Goal: Task Accomplishment & Management: Use online tool/utility

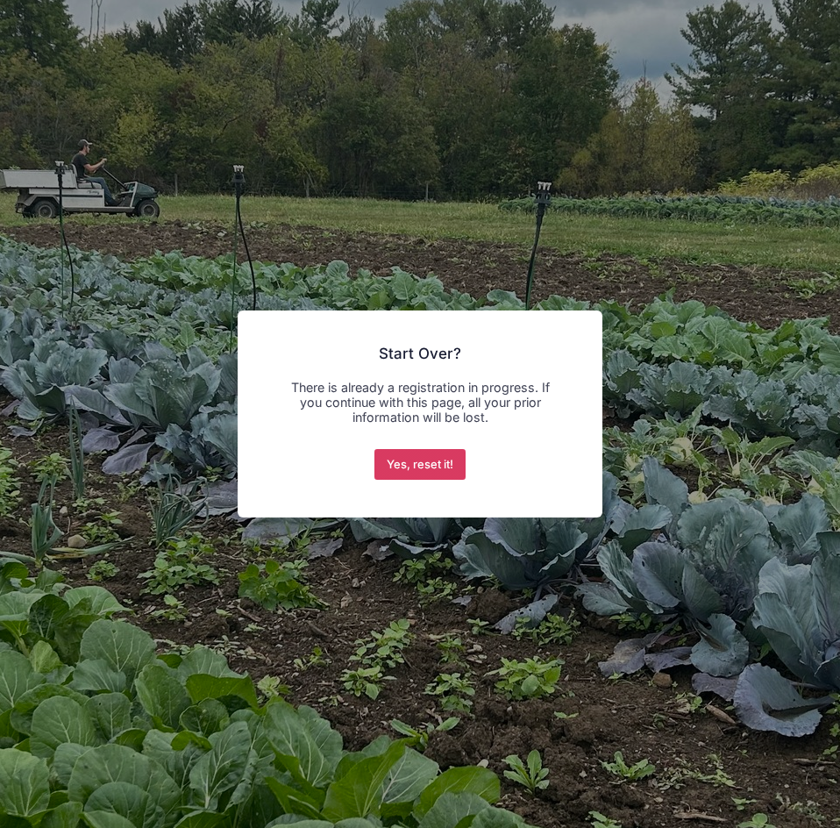
click at [413, 458] on button "Yes, reset it!" at bounding box center [420, 465] width 92 height 32
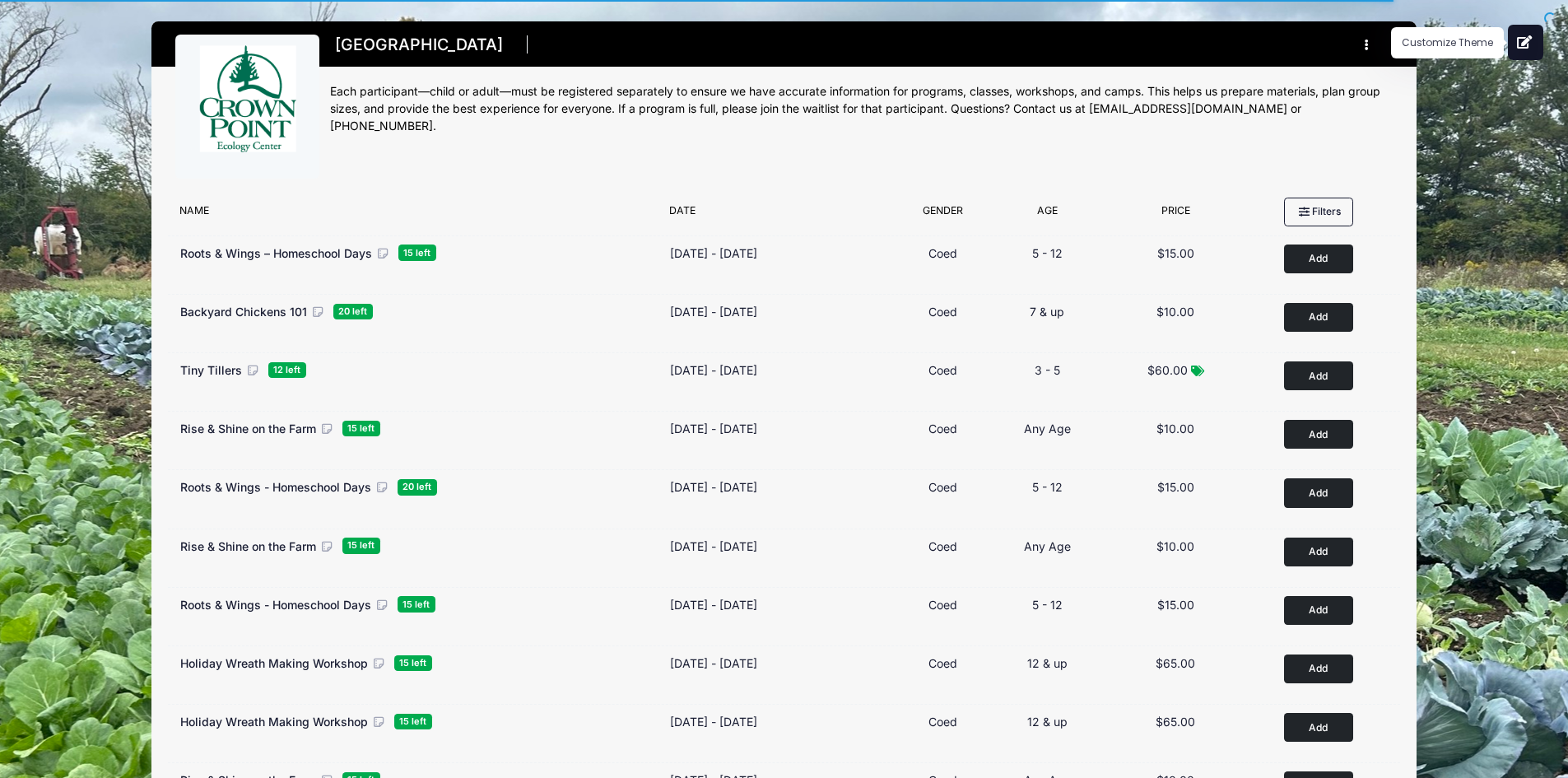
click at [1515, 45] on button at bounding box center [1526, 42] width 36 height 36
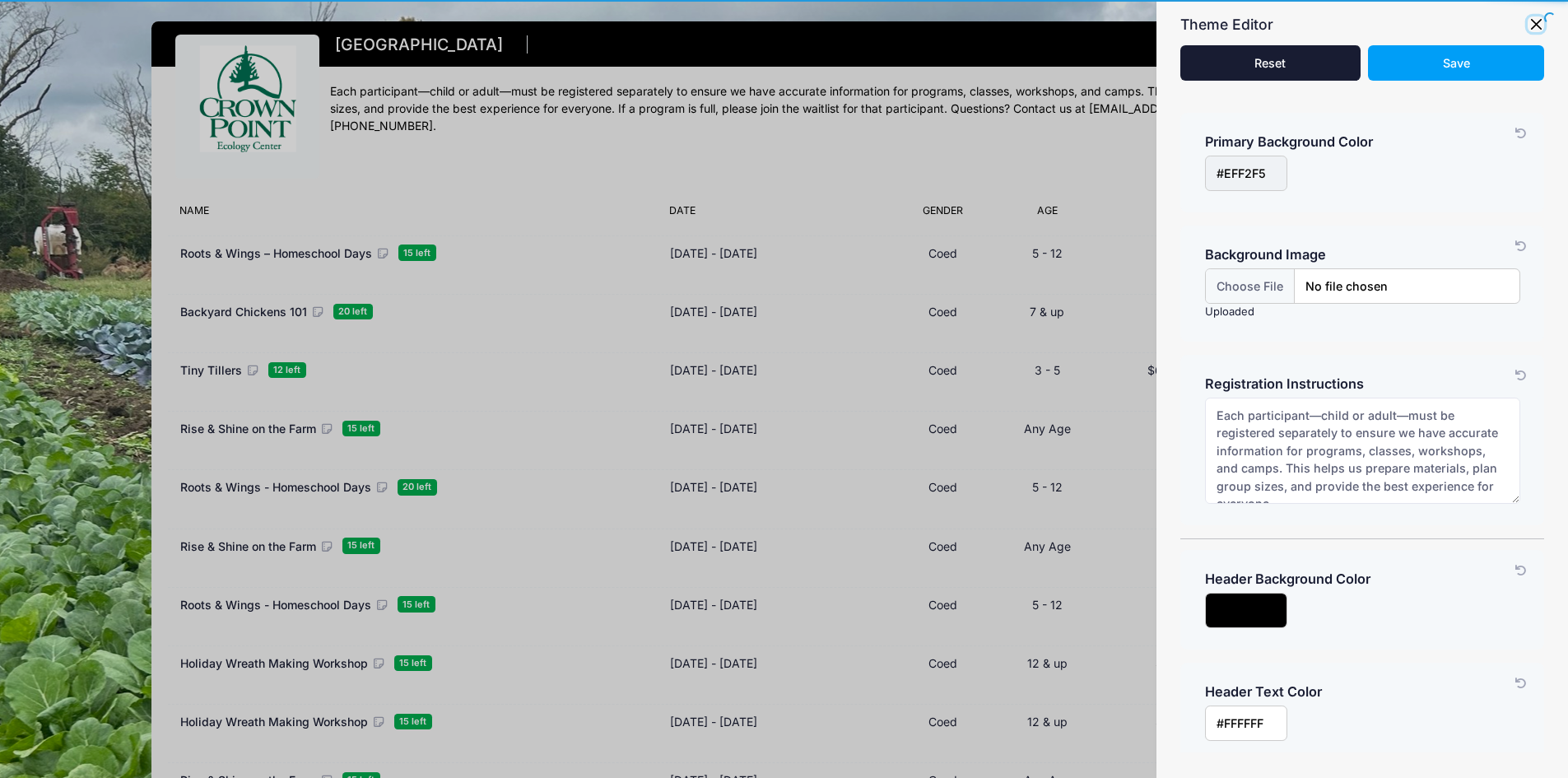
click at [1530, 19] on button "button" at bounding box center [1536, 25] width 17 height 17
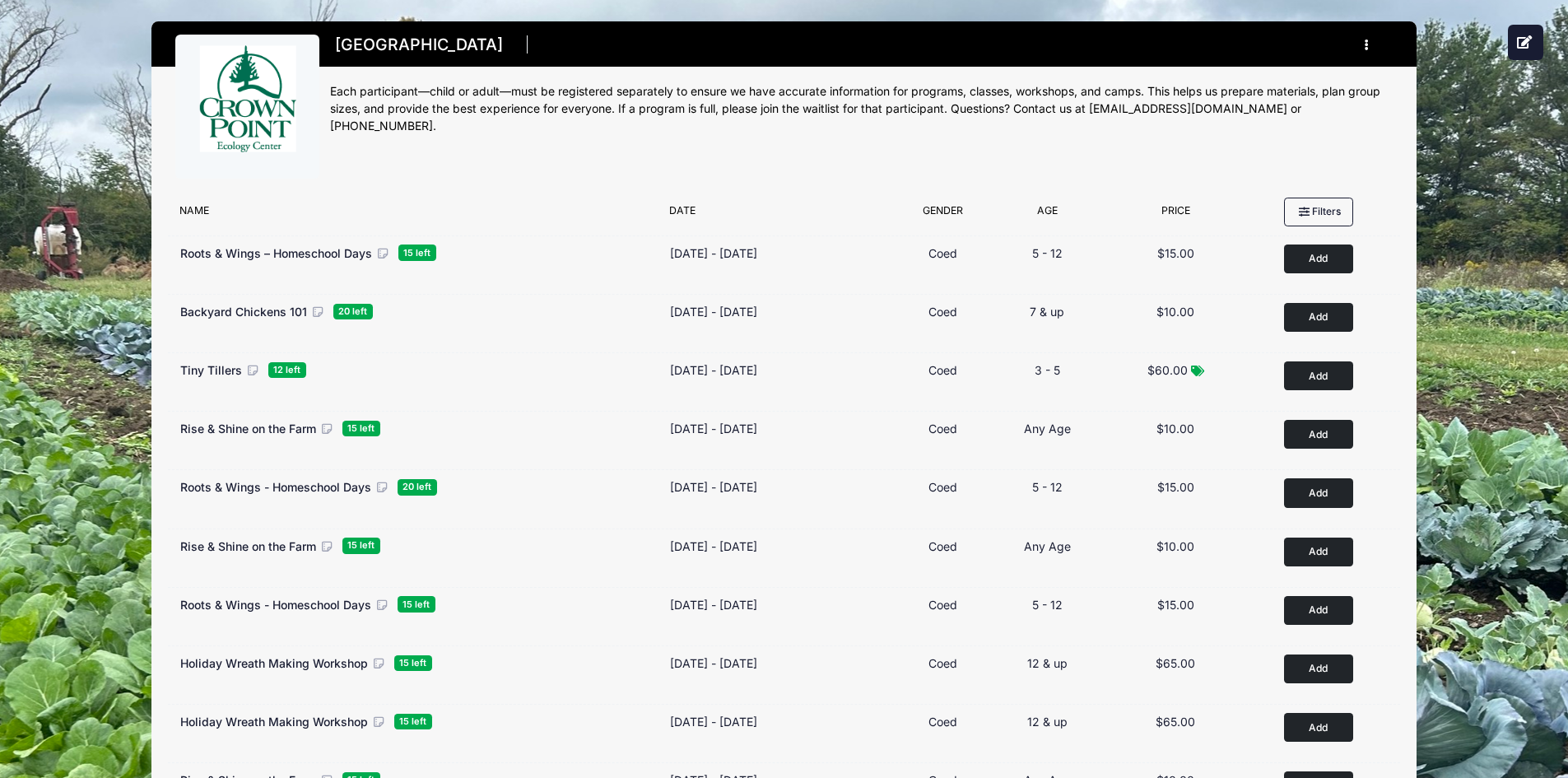
click at [1371, 37] on button "button" at bounding box center [1370, 44] width 44 height 29
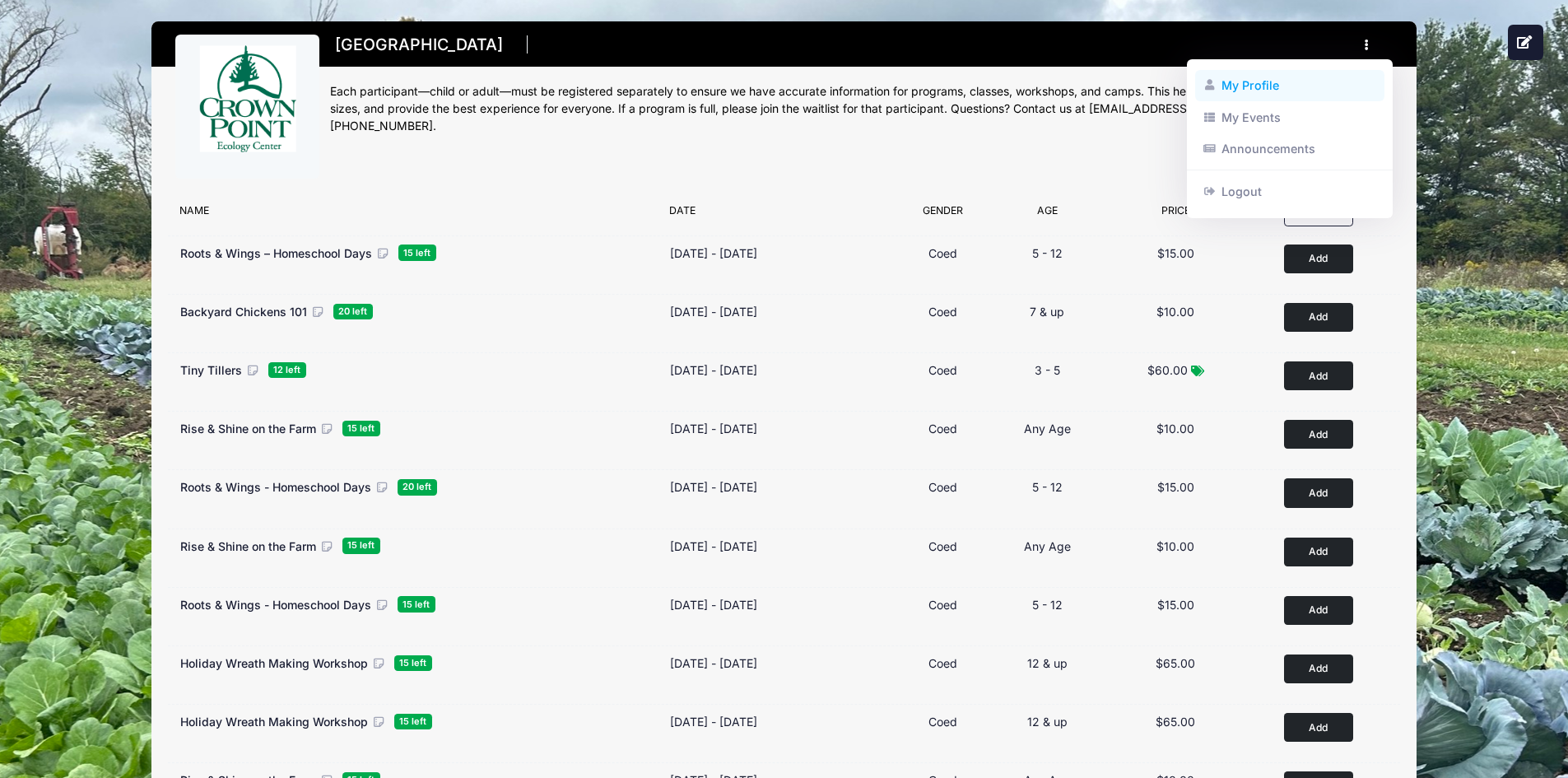
click at [1256, 82] on link "My Profile" at bounding box center [1290, 85] width 191 height 31
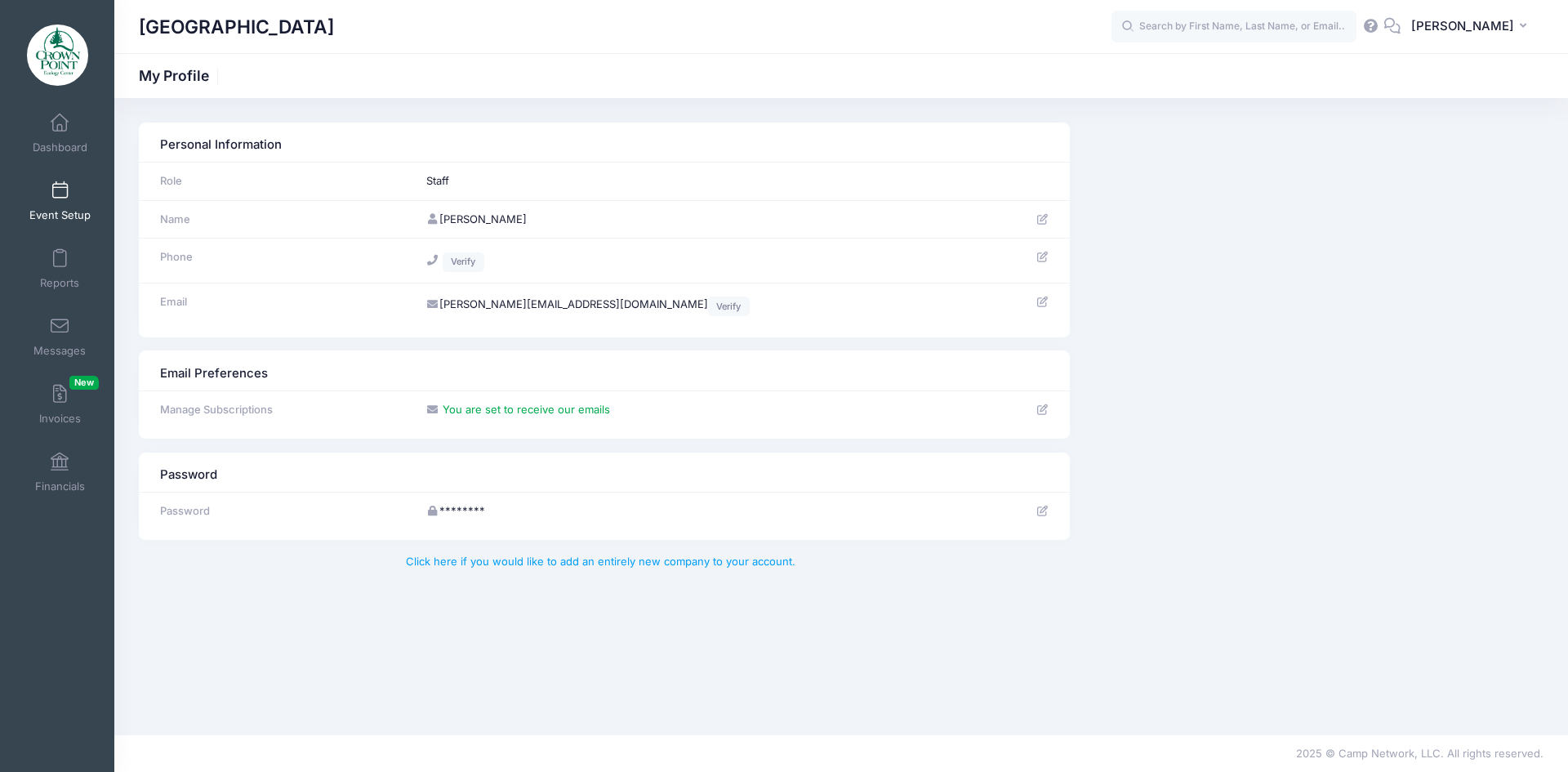
click at [49, 210] on span "Event Setup" at bounding box center [61, 215] width 61 height 14
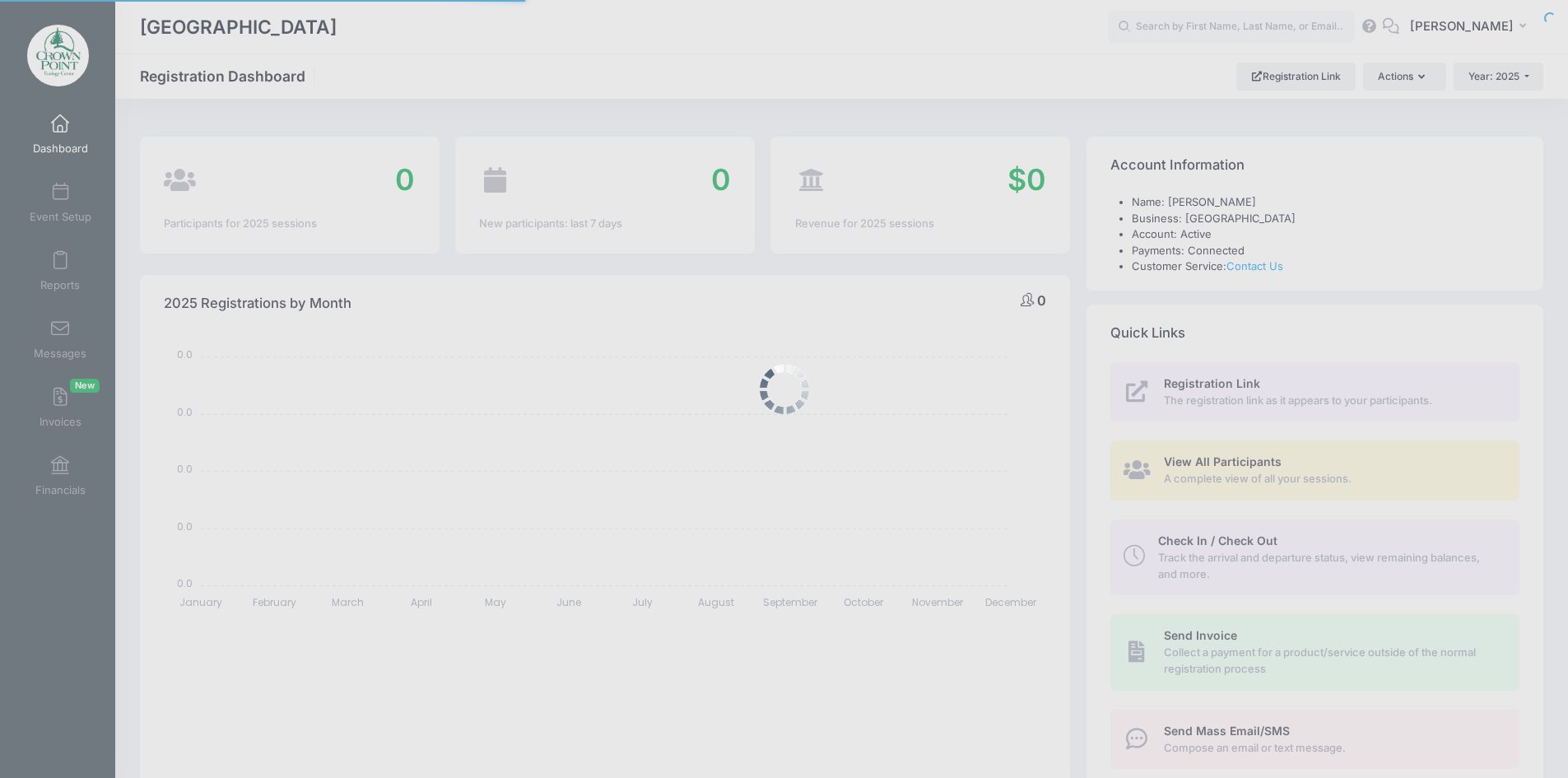
select select
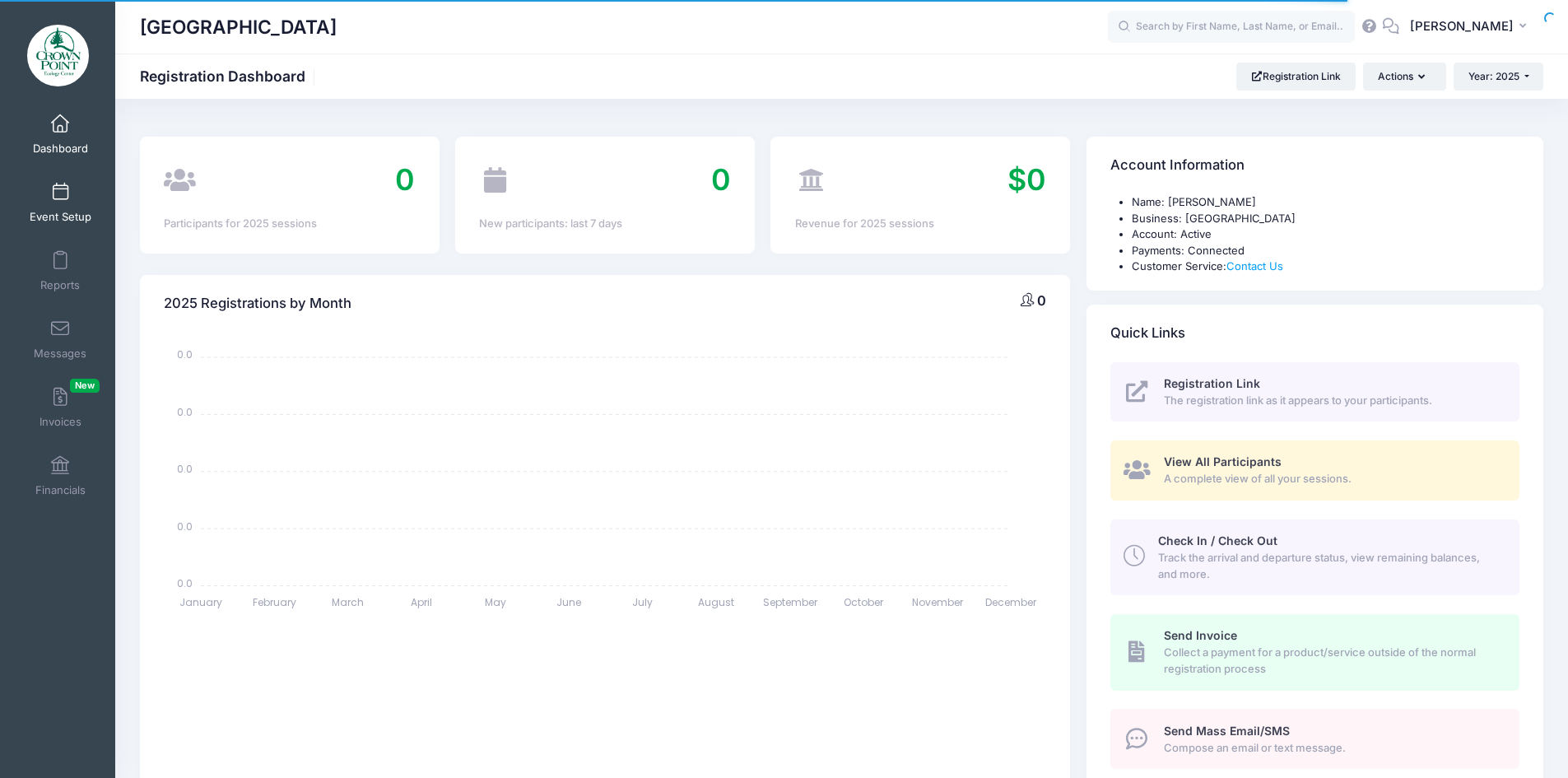
click at [60, 201] on span at bounding box center [60, 192] width 0 height 18
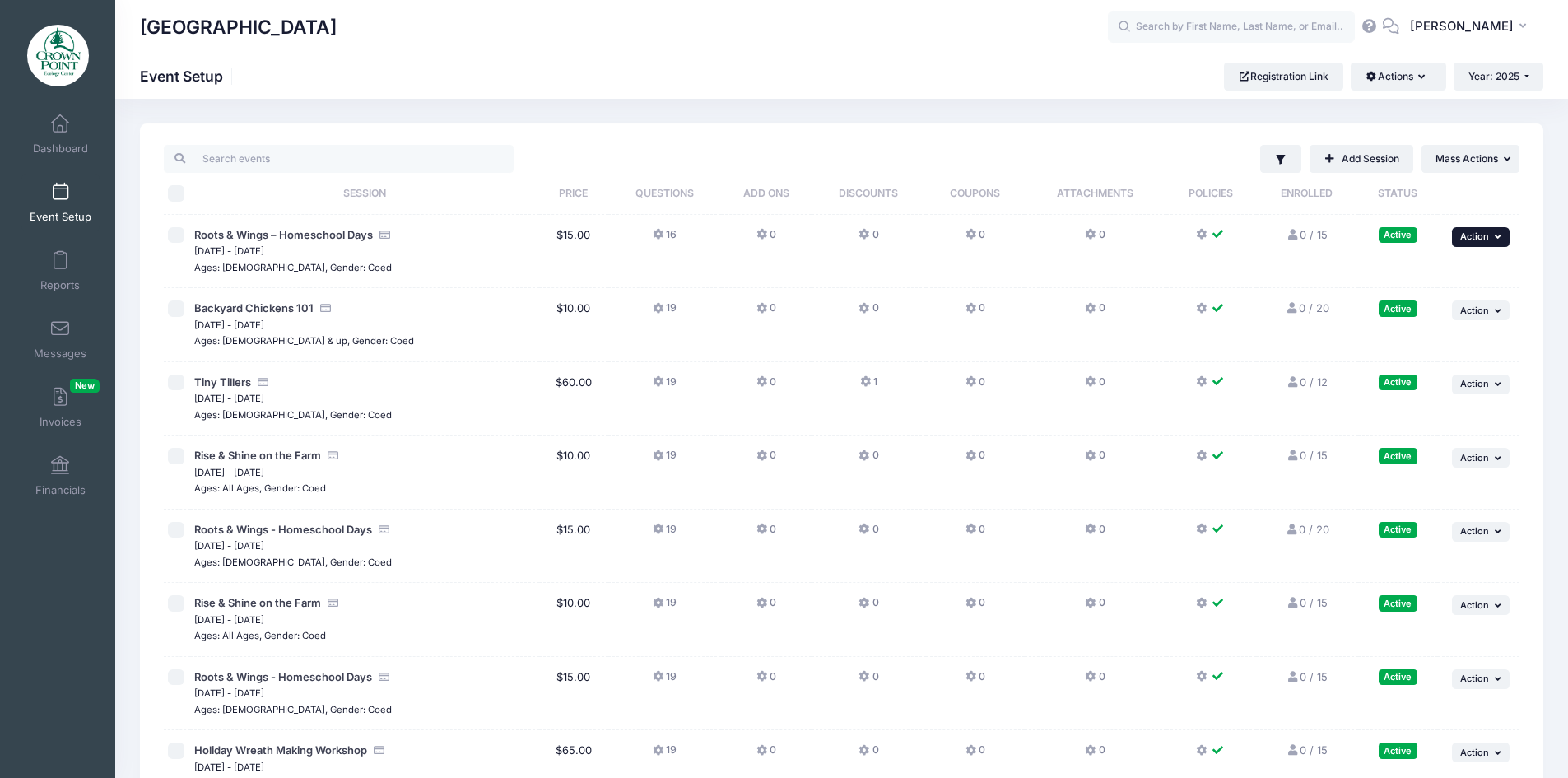
click at [1473, 230] on button "... Action" at bounding box center [1481, 236] width 57 height 20
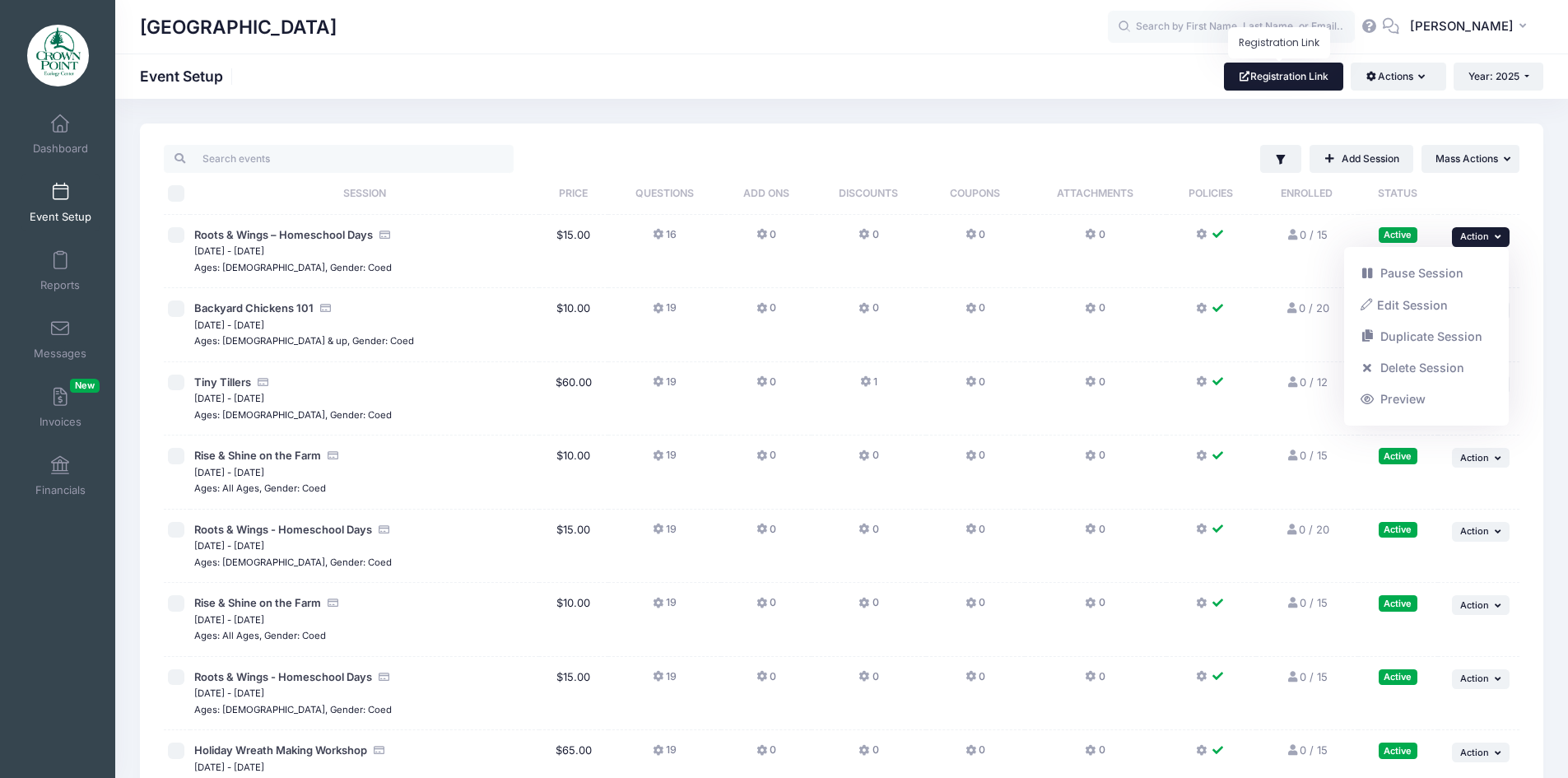
click at [1314, 75] on link "Registration Link" at bounding box center [1284, 77] width 119 height 28
